Goal: Transaction & Acquisition: Purchase product/service

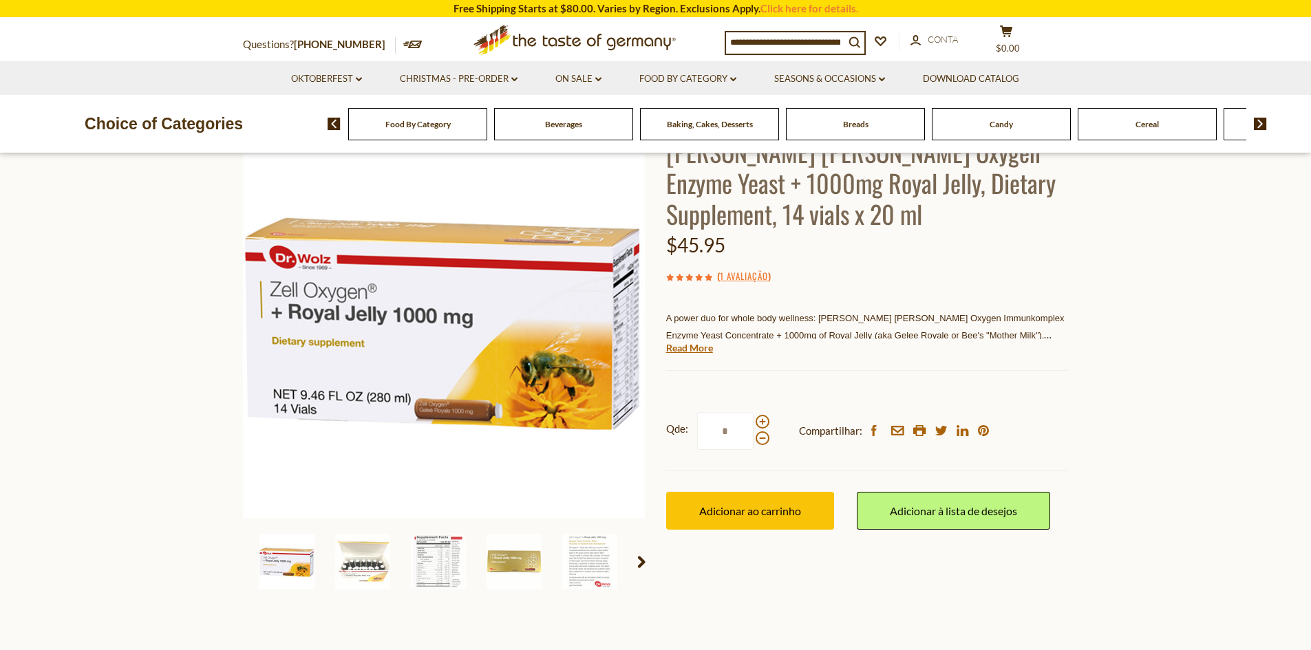
scroll to position [138, 0]
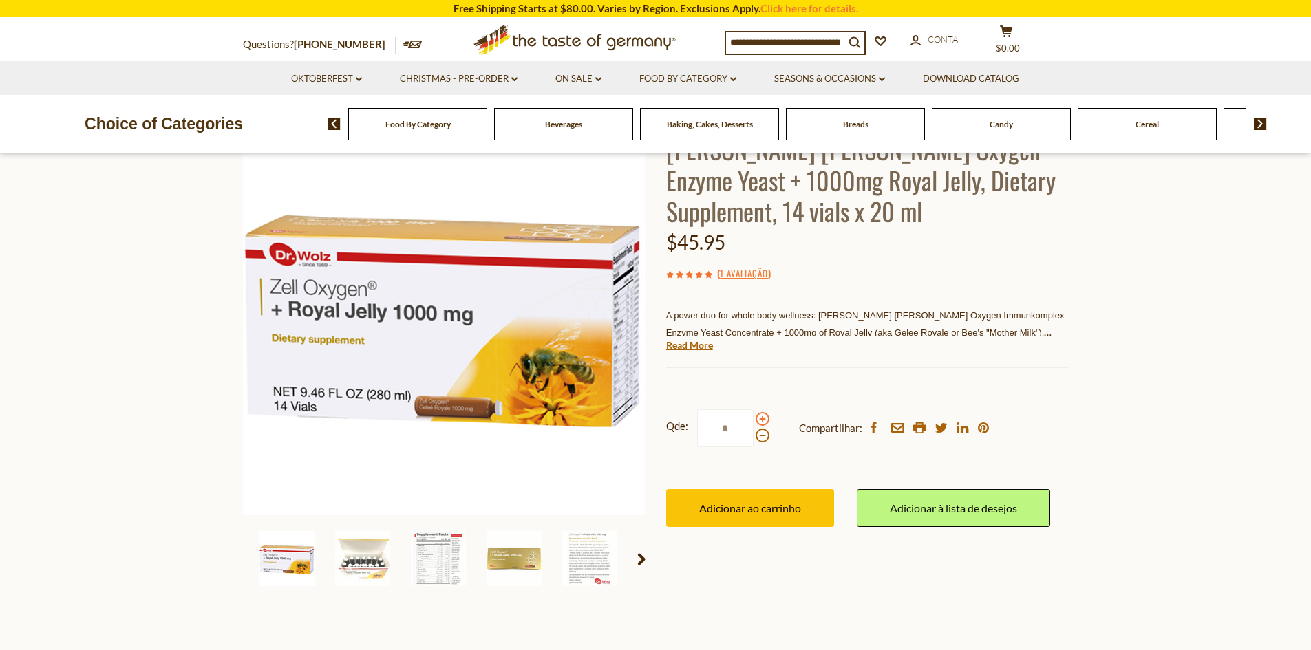
click at [763, 417] on span at bounding box center [763, 419] width 14 height 14
click at [754, 417] on input "*" at bounding box center [725, 428] width 56 height 38
click at [763, 417] on span at bounding box center [763, 419] width 14 height 14
click at [754, 417] on input "*" at bounding box center [725, 428] width 56 height 38
click at [763, 431] on span at bounding box center [763, 436] width 14 height 14
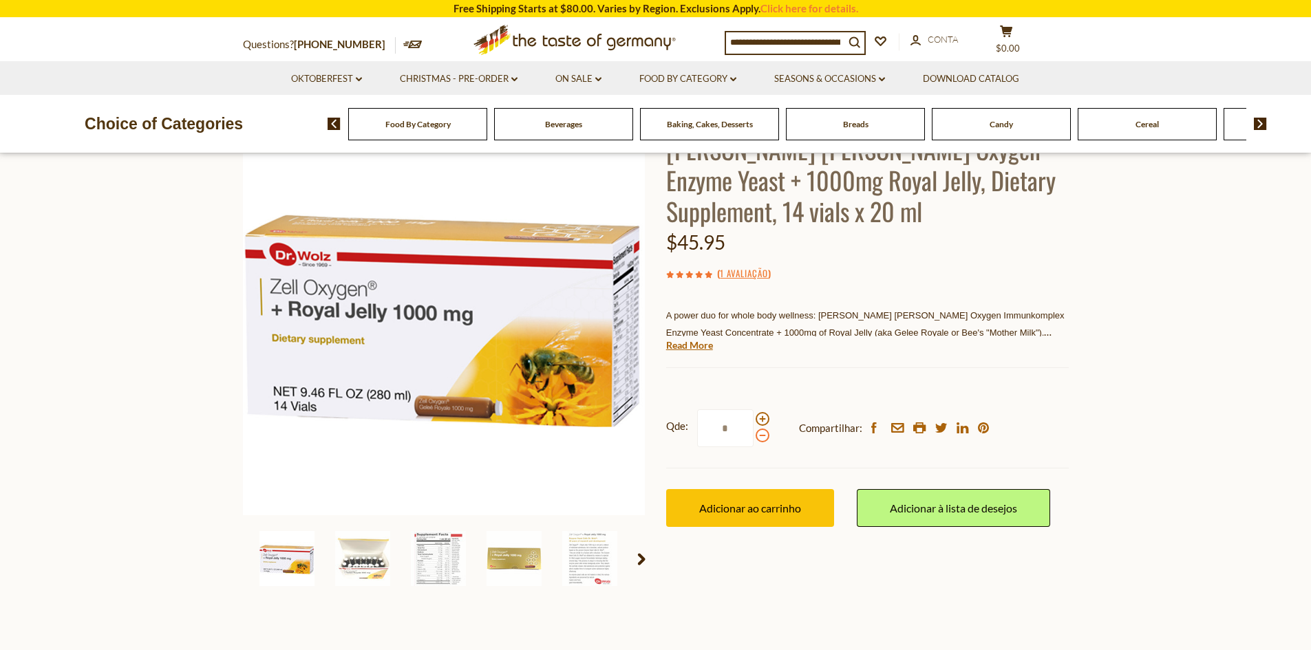
click at [754, 431] on input "*" at bounding box center [725, 428] width 56 height 38
click at [760, 420] on span at bounding box center [763, 419] width 14 height 14
click at [754, 420] on input "*" at bounding box center [725, 428] width 56 height 38
type input "*"
click at [756, 507] on span "Adicionar ao carrinho" at bounding box center [750, 508] width 102 height 13
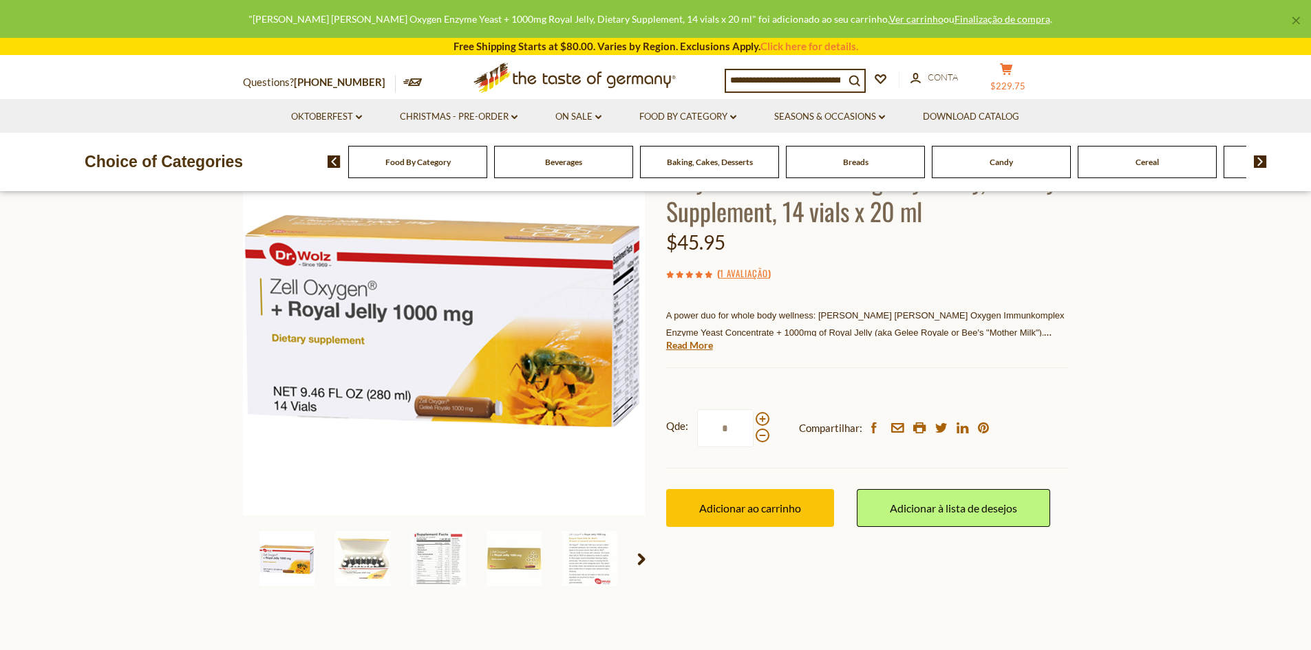
click at [1013, 73] on icon "cart" at bounding box center [1006, 69] width 13 height 12
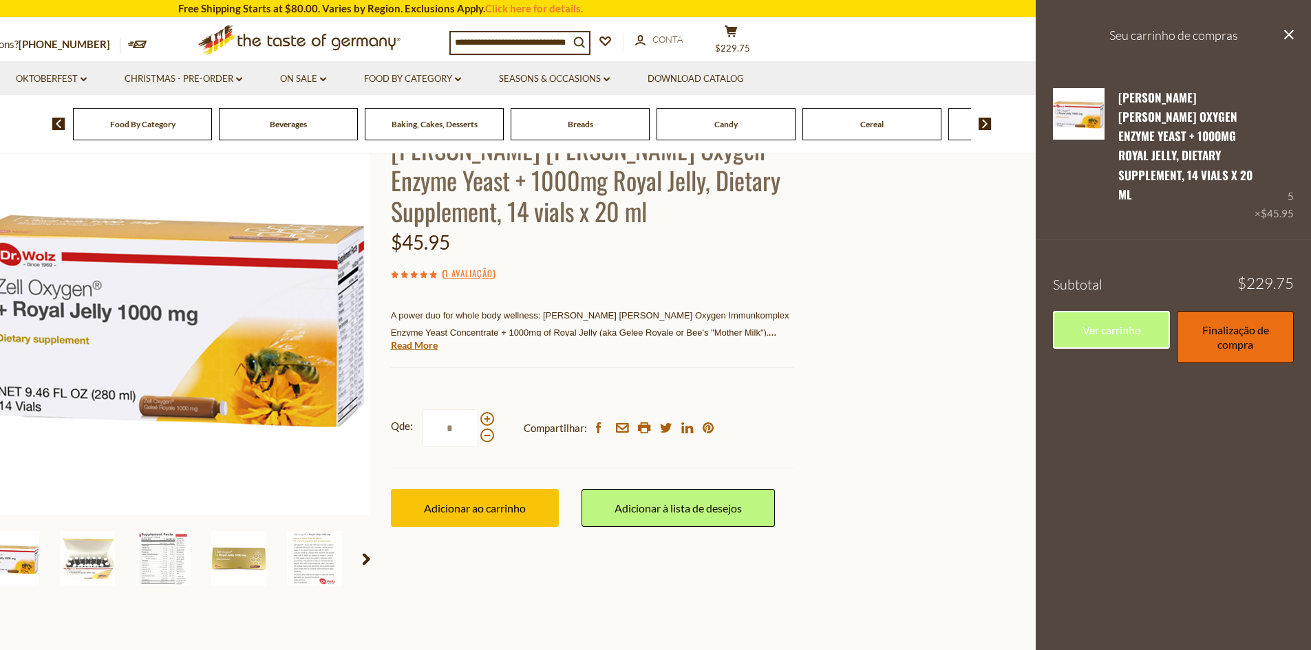
click at [1204, 315] on link "Finalização de compra" at bounding box center [1235, 337] width 117 height 52
